Goal: Check status

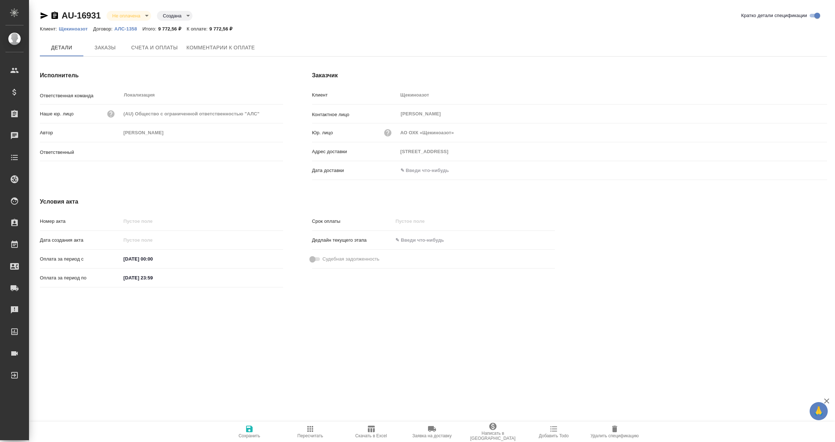
type input "Загородних Виктория"
click at [105, 47] on span "Заказы" at bounding box center [105, 47] width 35 height 9
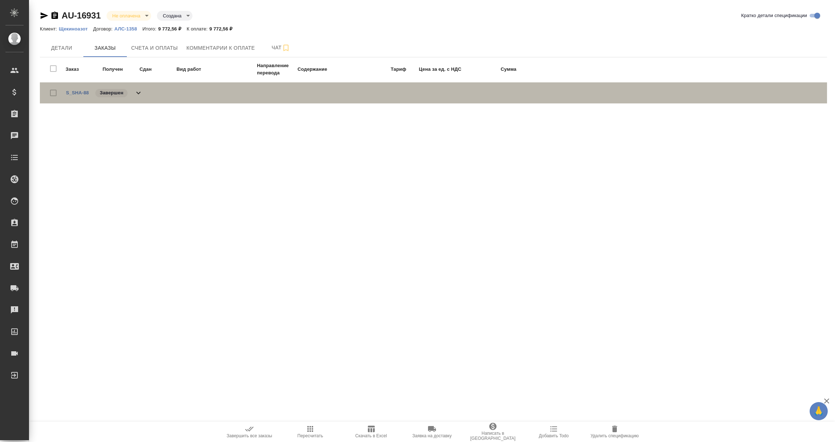
click at [81, 95] on span "S_SHA-88" at bounding box center [77, 92] width 23 height 7
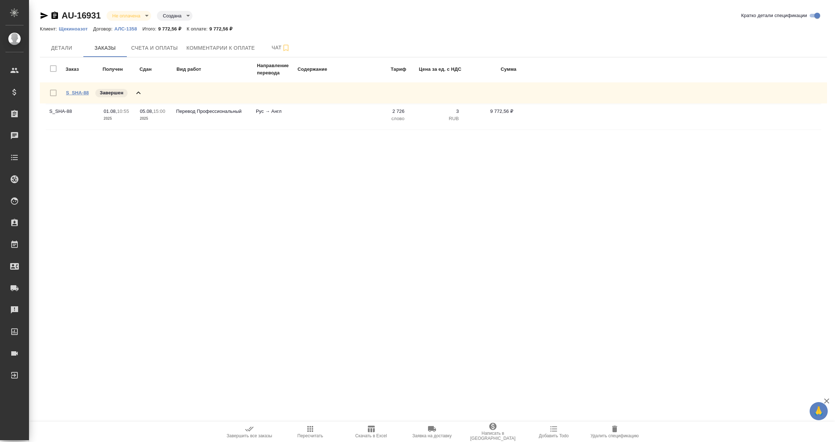
click at [79, 92] on link "S_SHA-88" at bounding box center [77, 92] width 23 height 5
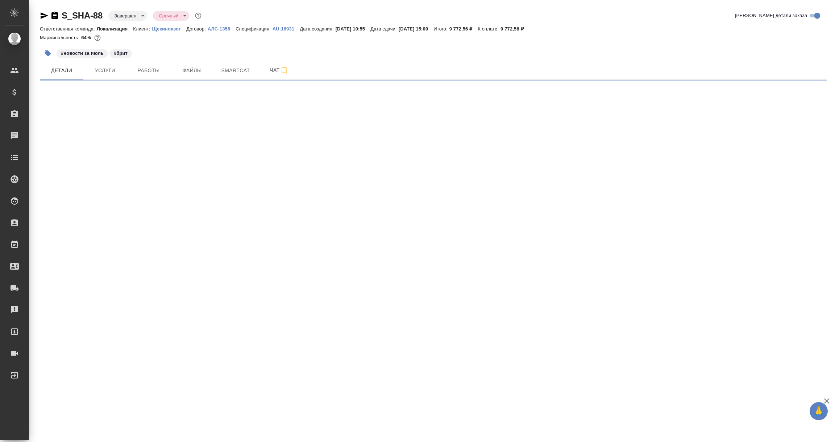
select select "RU"
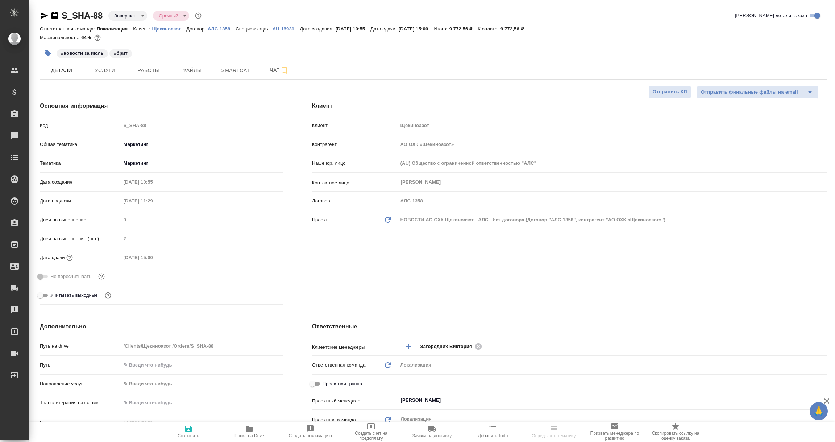
type textarea "x"
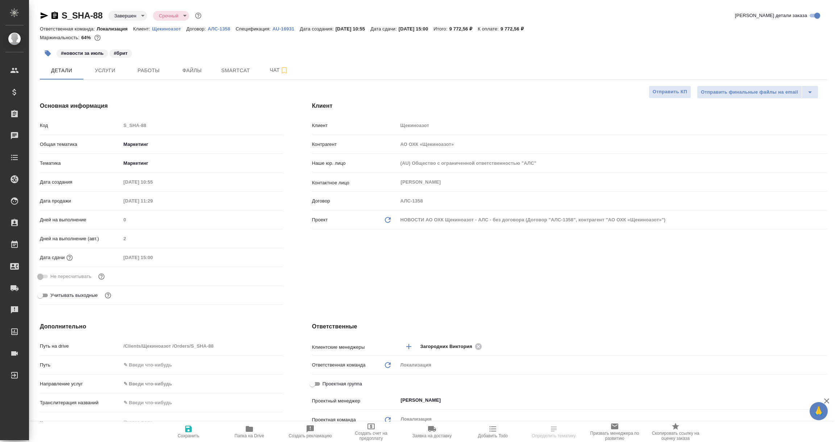
type textarea "x"
click at [102, 68] on span "Услуги" at bounding box center [105, 70] width 35 height 9
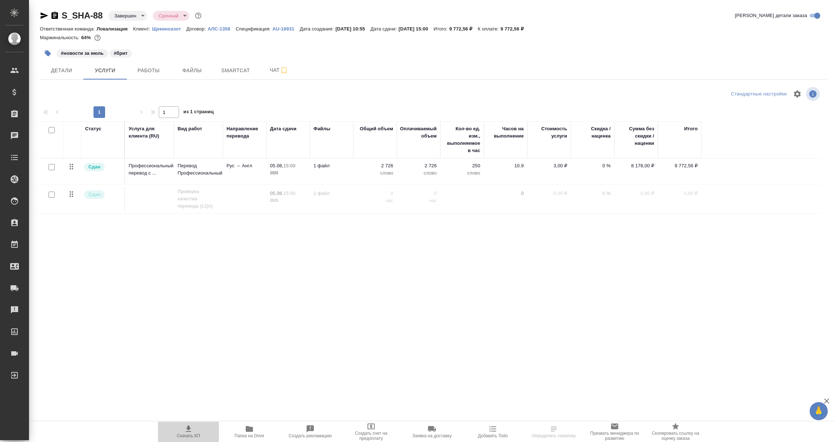
click at [187, 426] on icon "button" at bounding box center [188, 428] width 5 height 6
